Goal: Information Seeking & Learning: Learn about a topic

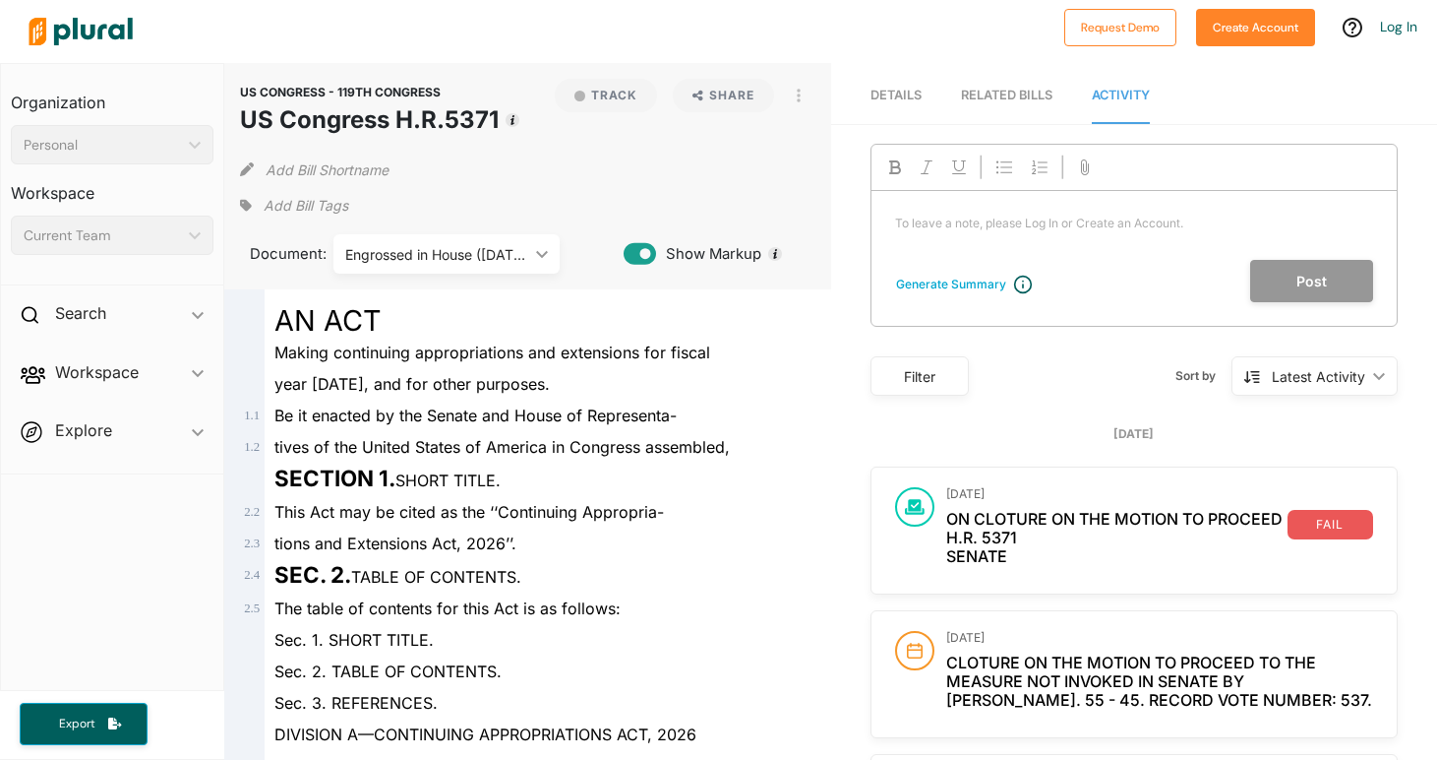
click at [1006, 97] on div "RELATED BILLS" at bounding box center [1007, 95] width 92 height 19
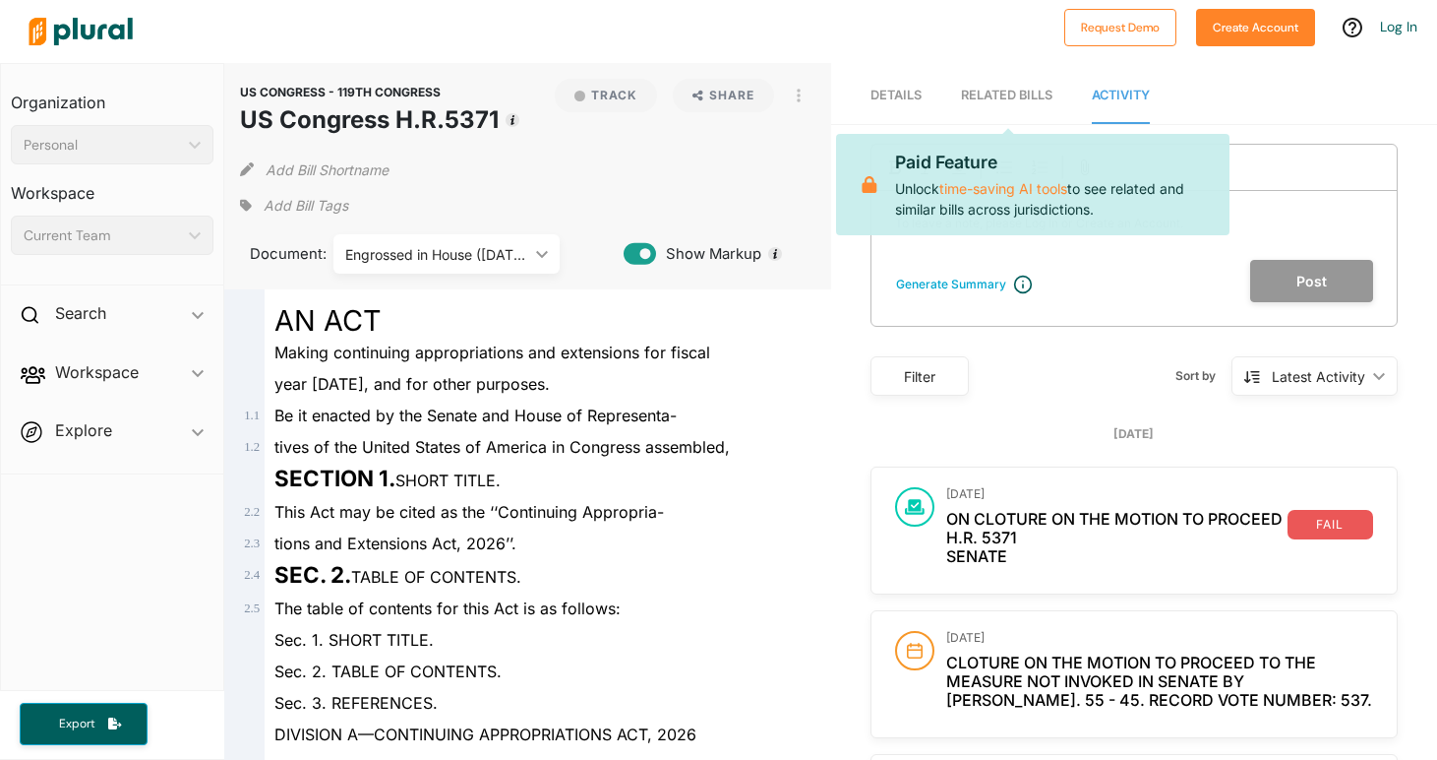
click at [905, 92] on span "Details" at bounding box center [896, 95] width 51 height 15
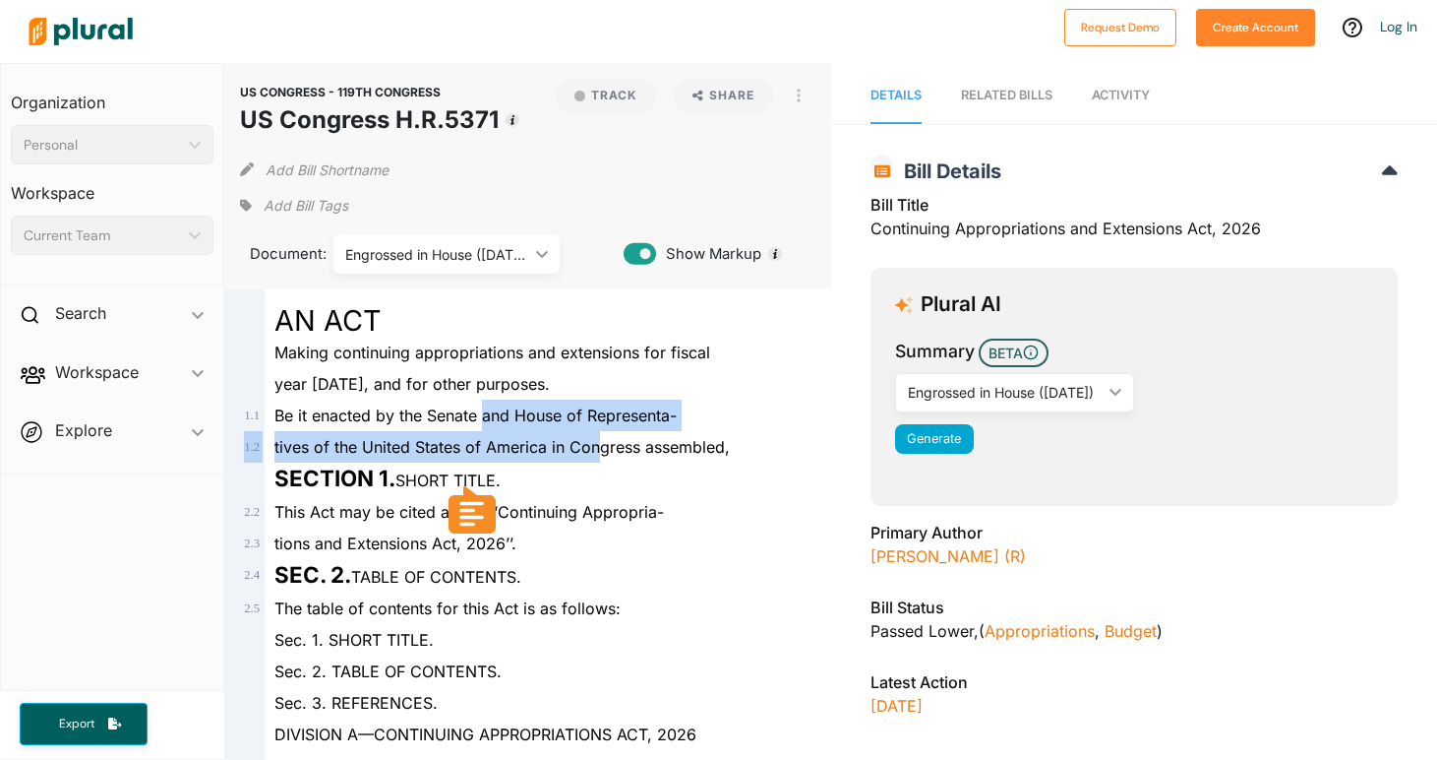
drag, startPoint x: 484, startPoint y: 408, endPoint x: 598, endPoint y: 448, distance: 120.7
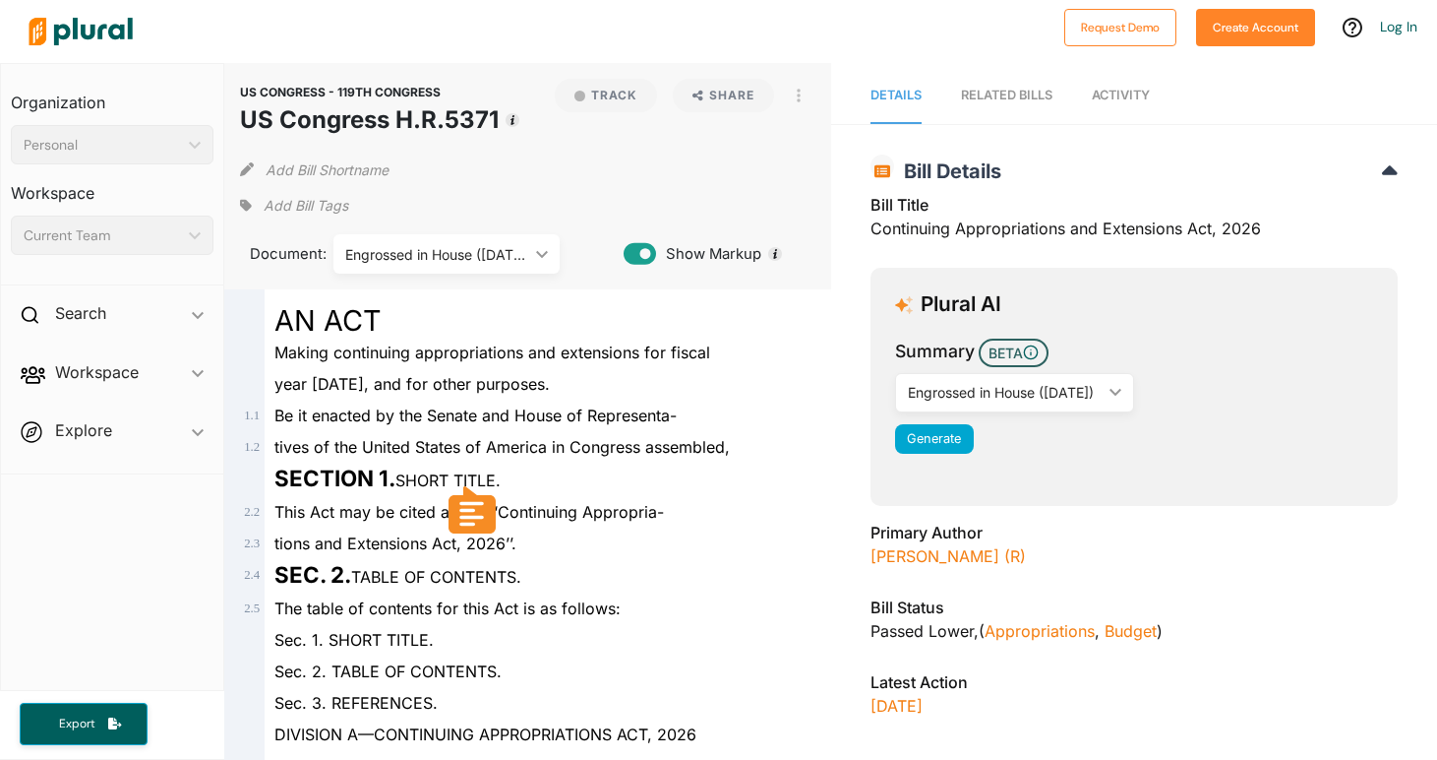
click at [481, 515] on icon at bounding box center [472, 509] width 34 height 35
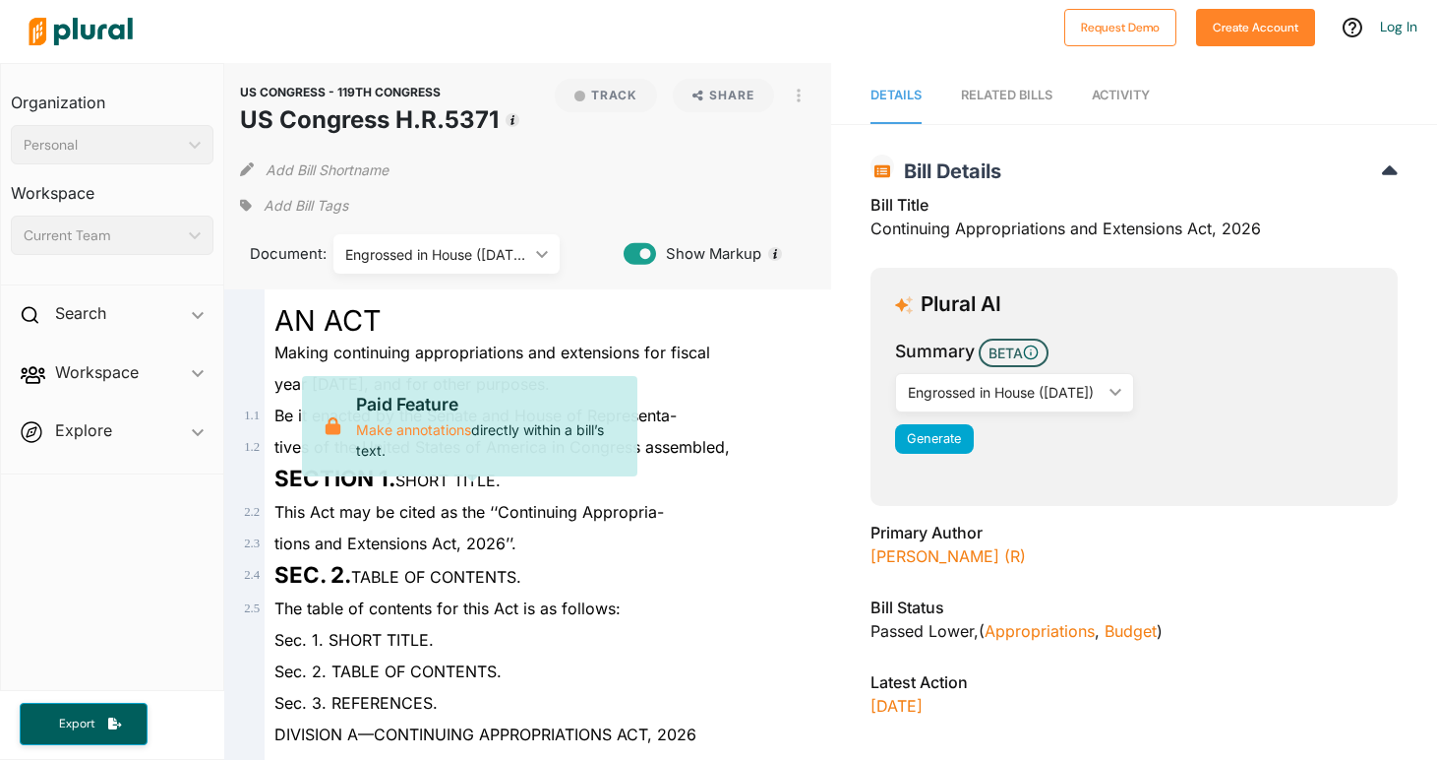
click at [467, 524] on div "This Act may be cited as the ‘‘Continuing Appropria-" at bounding box center [536, 511] width 543 height 31
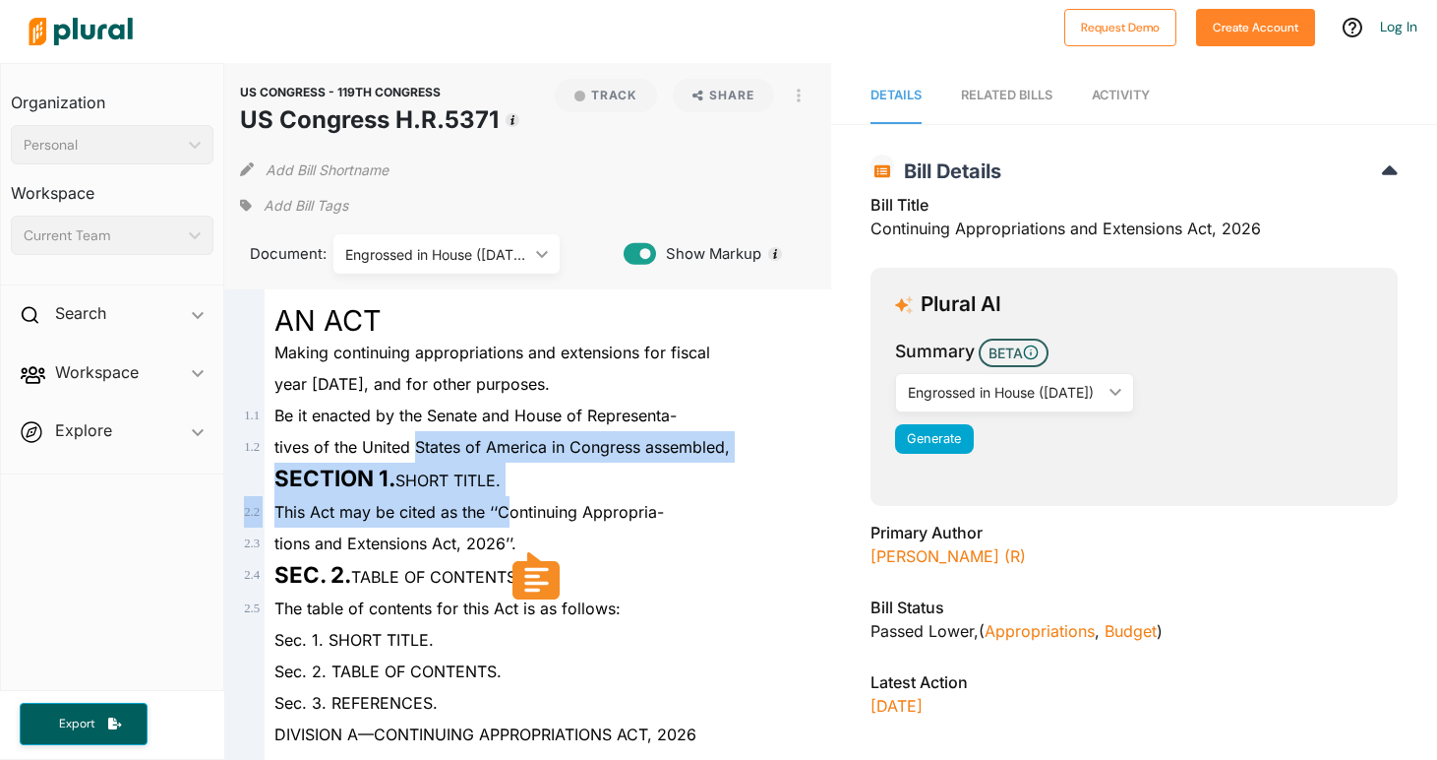
drag, startPoint x: 417, startPoint y: 442, endPoint x: 504, endPoint y: 500, distance: 104.2
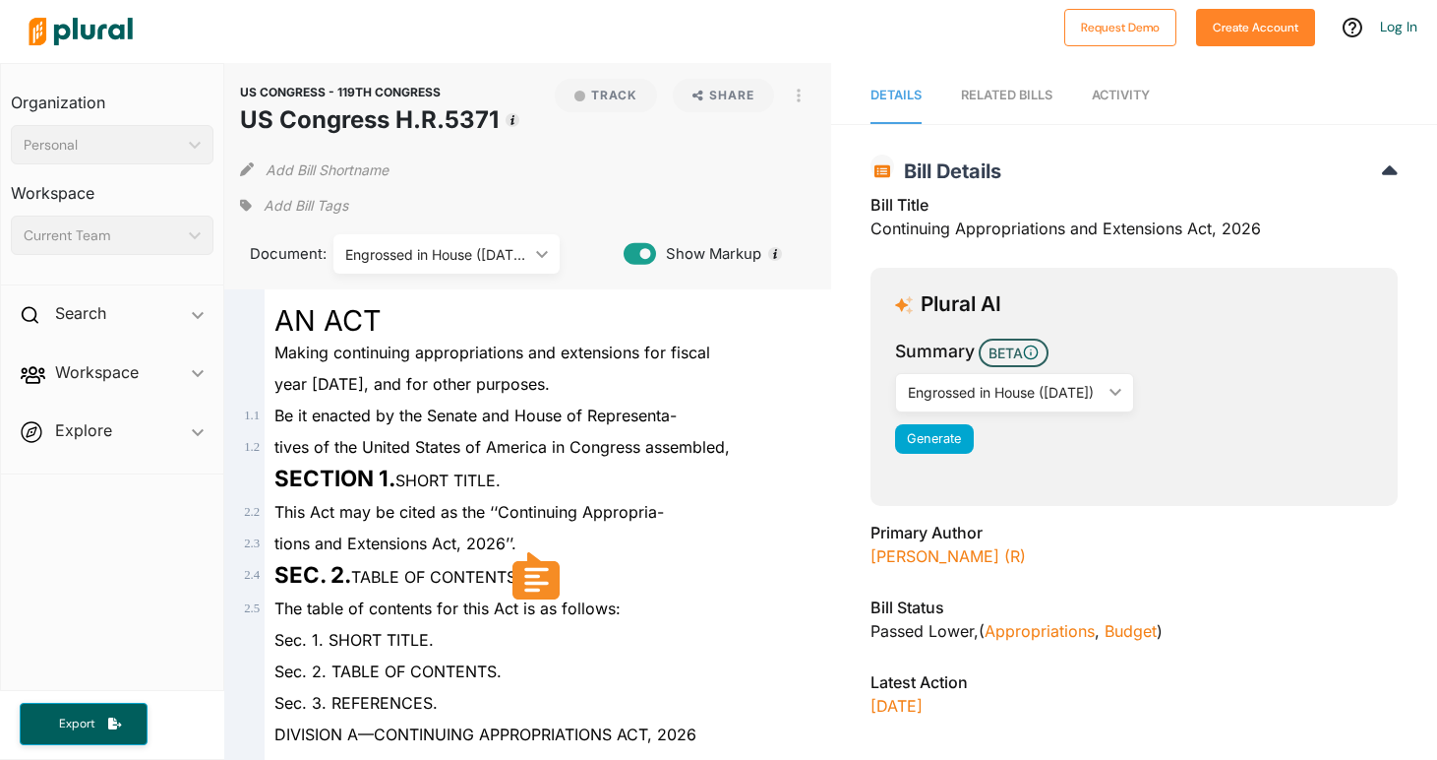
click at [457, 256] on div "Engrossed in House ([DATE])" at bounding box center [436, 254] width 183 height 21
click at [528, 179] on div "Add Bill Shortname" at bounding box center [527, 165] width 575 height 39
